Goal: Task Accomplishment & Management: Manage account settings

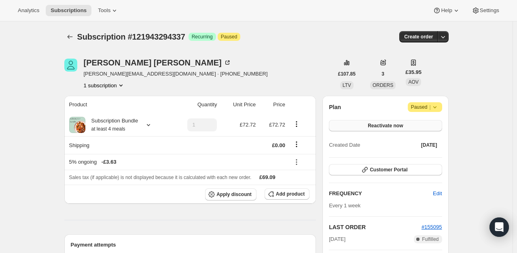
click at [407, 127] on button "Reactivate now" at bounding box center [385, 125] width 113 height 11
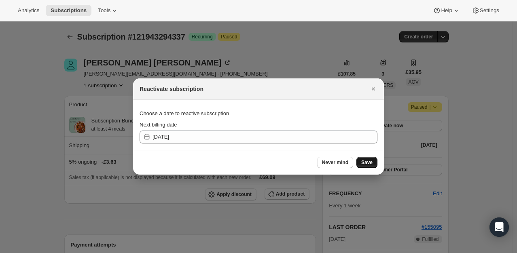
click at [362, 159] on button "Save" at bounding box center [366, 162] width 21 height 11
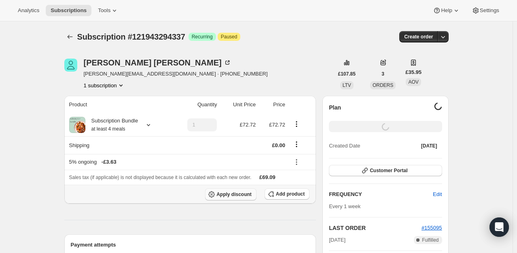
click at [239, 192] on span "Apply discount" at bounding box center [233, 194] width 35 height 6
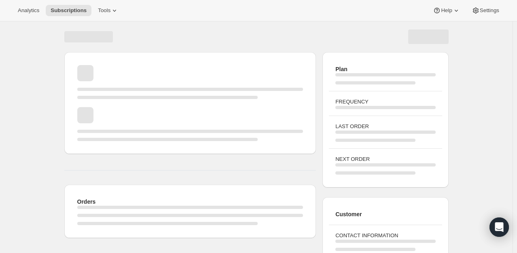
click at [215, 99] on span "Page loading" at bounding box center [190, 103] width 226 height 8
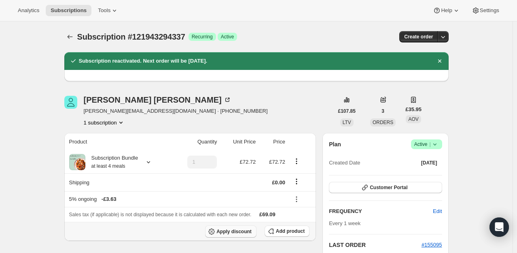
click at [232, 234] on span "Apply discount" at bounding box center [233, 231] width 35 height 6
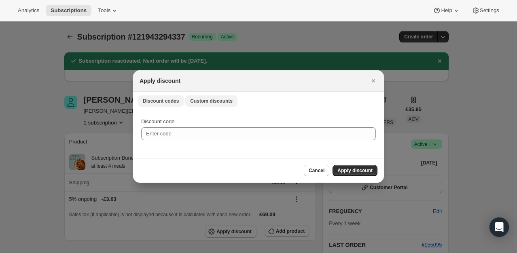
click at [215, 104] on button "Custom discounts" at bounding box center [211, 100] width 52 height 11
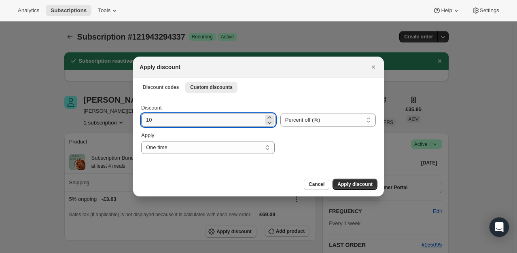
click at [190, 123] on input "10" at bounding box center [202, 120] width 122 height 13
type input "100"
click at [344, 183] on span "Apply discount" at bounding box center [354, 184] width 35 height 6
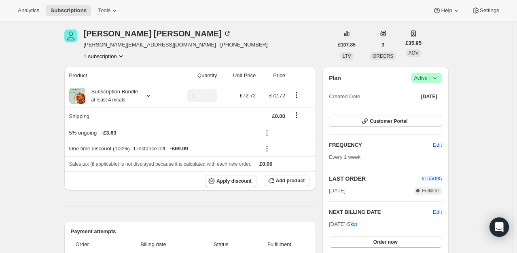
scroll to position [81, 0]
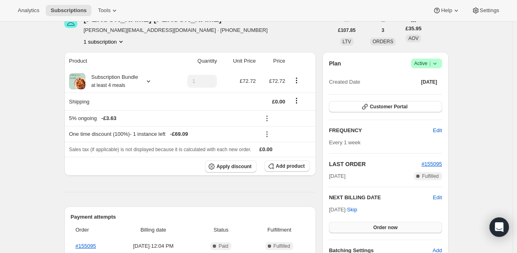
click at [365, 224] on button "Order now" at bounding box center [385, 227] width 113 height 11
click at [365, 224] on button "Click to confirm" at bounding box center [385, 227] width 113 height 11
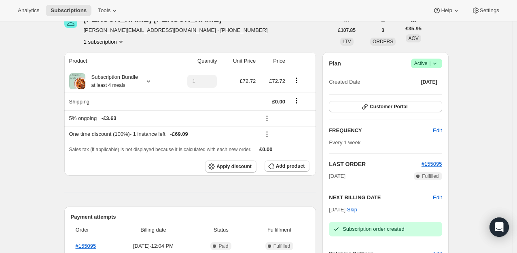
click at [437, 65] on icon at bounding box center [434, 63] width 8 height 8
click at [425, 82] on span "Pause subscription" at bounding box center [428, 79] width 44 height 6
